Goal: Task Accomplishment & Management: Manage account settings

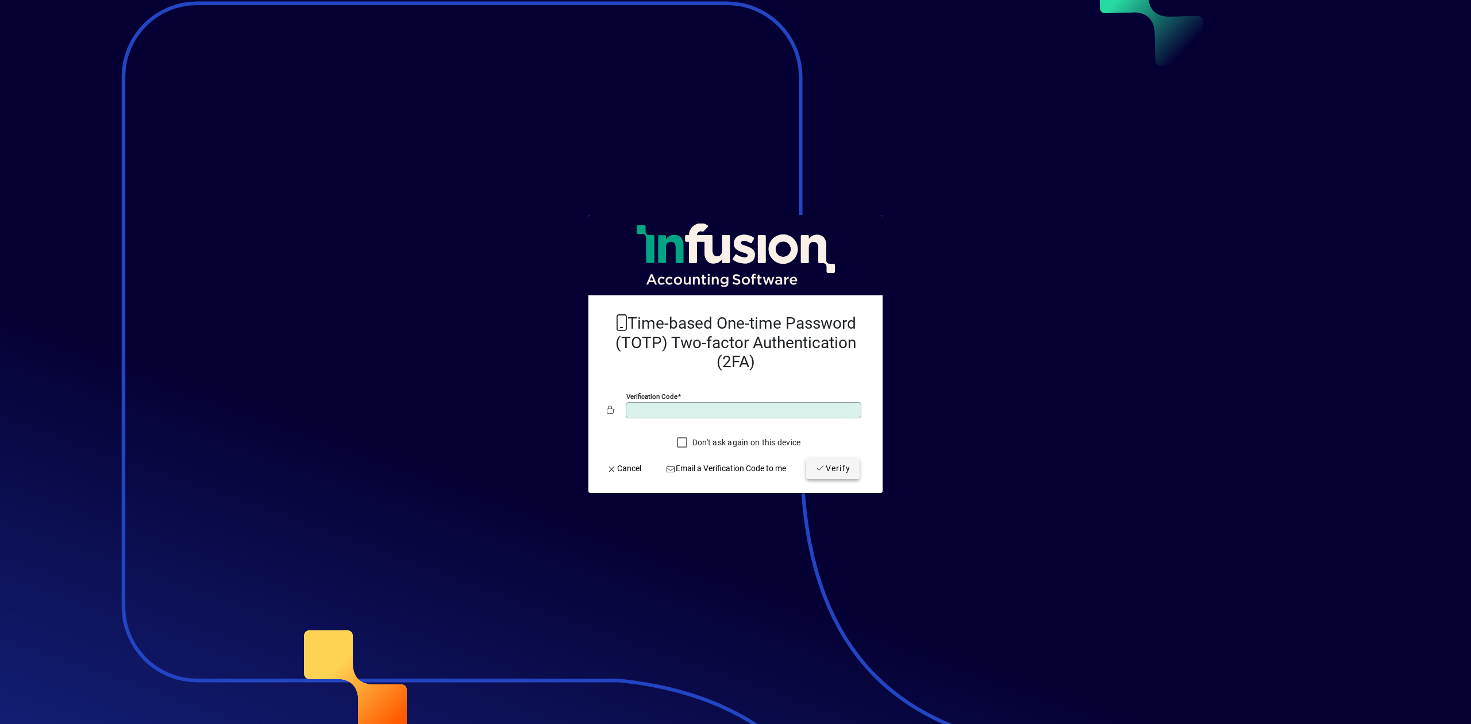
type input "******"
click at [832, 475] on span "submit" at bounding box center [832, 469] width 53 height 28
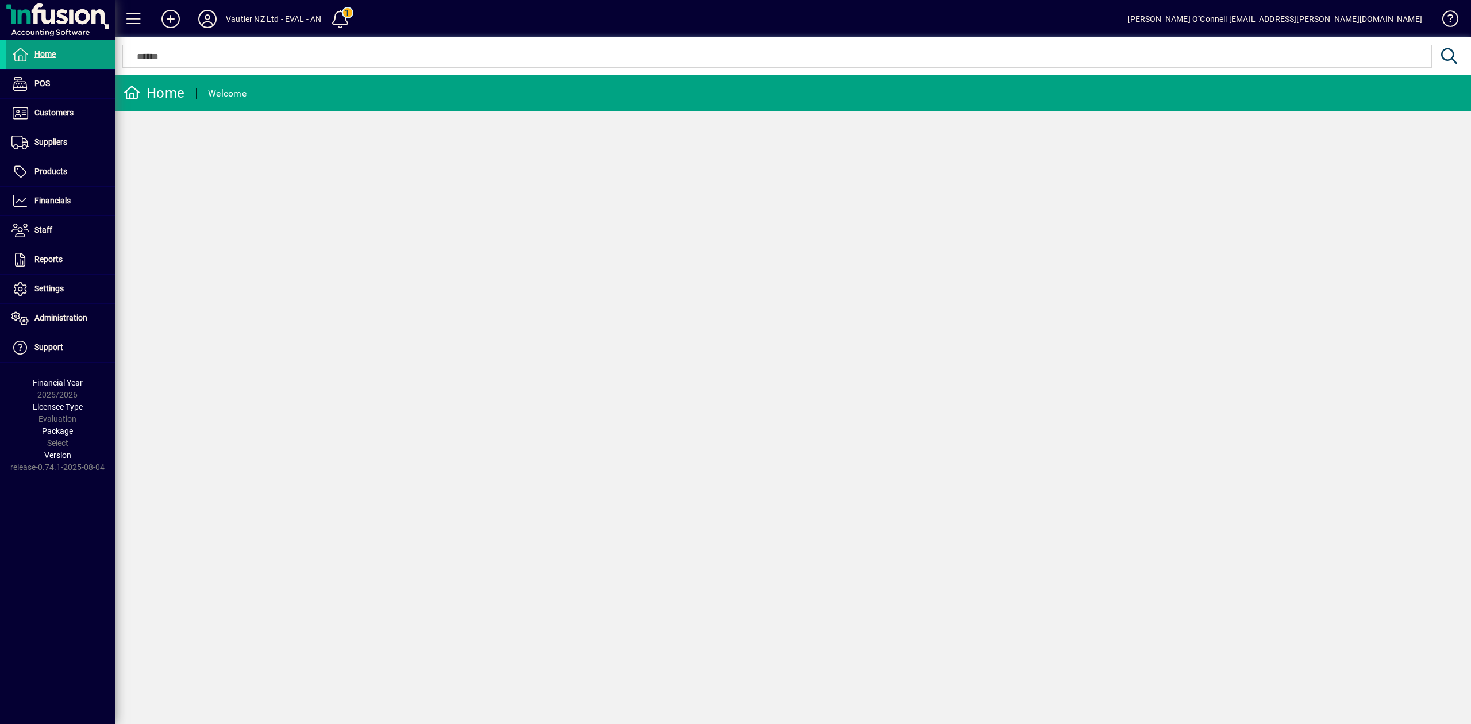
click at [965, 272] on div "Home Welcome" at bounding box center [793, 399] width 1356 height 649
click at [69, 493] on div "Home POS Customers Invoices Payments Quotes Backorders Communications Suppliers…" at bounding box center [57, 362] width 115 height 724
click at [55, 290] on span "Settings" at bounding box center [48, 288] width 29 height 9
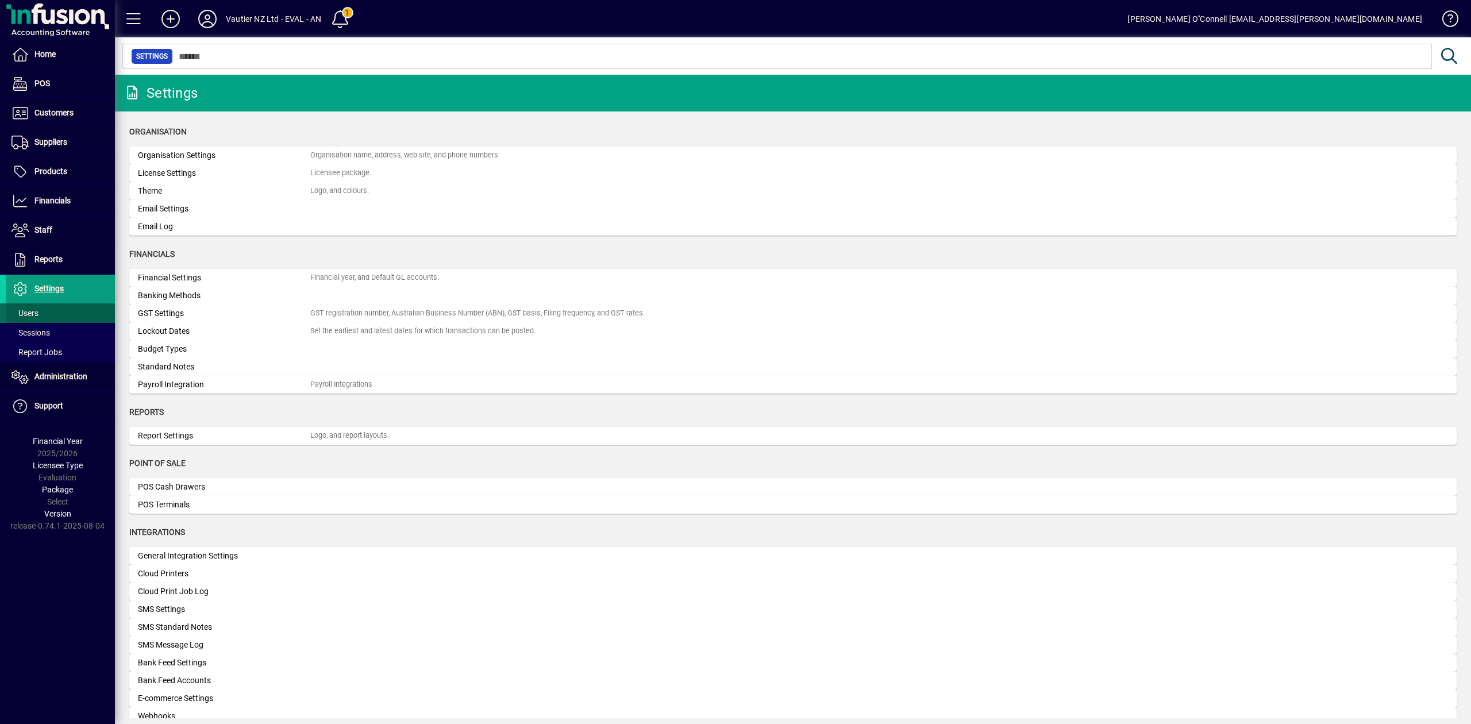
click at [31, 311] on span "Users" at bounding box center [24, 313] width 27 height 9
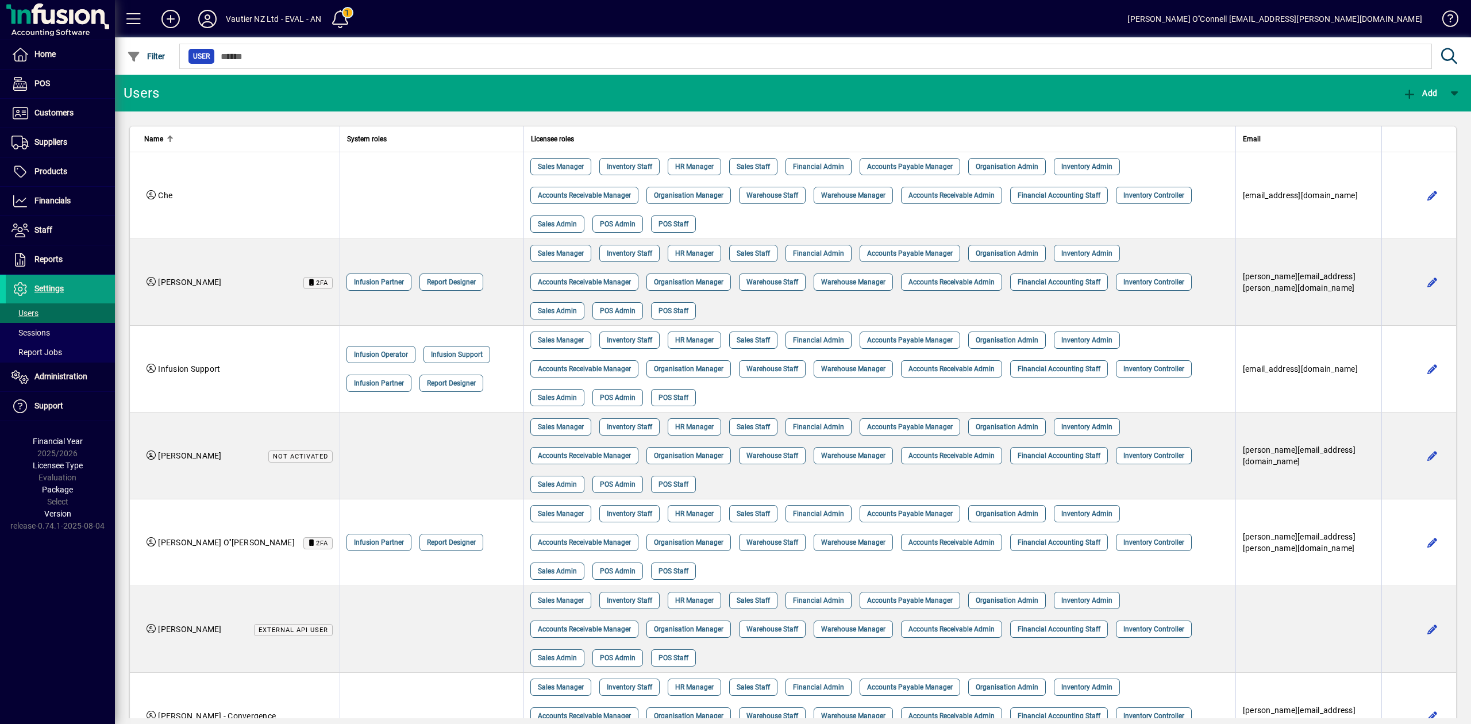
click at [472, 648] on div "Users Add Name System roles Licensee roles Email Che Sales Manager Inventory St…" at bounding box center [793, 399] width 1356 height 649
click at [1166, 633] on div "Users Add Name System roles Licensee roles Email Che Sales Manager Inventory St…" at bounding box center [793, 399] width 1356 height 649
click at [1389, 614] on div "Users Add Name System roles Licensee roles Email Che Sales Manager Inventory St…" at bounding box center [793, 399] width 1356 height 649
